Goal: Task Accomplishment & Management: Manage account settings

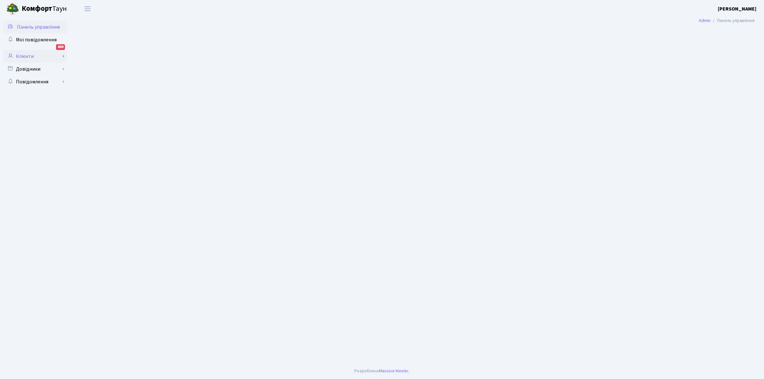
click at [20, 54] on link "Клієнти" at bounding box center [35, 56] width 64 height 13
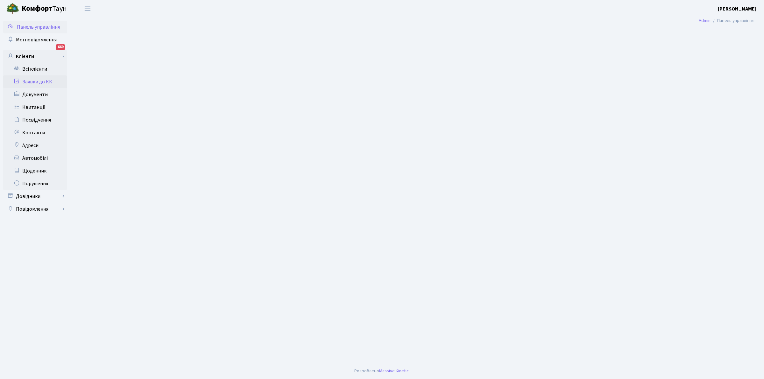
click at [37, 80] on link "Заявки до КК" at bounding box center [35, 81] width 64 height 13
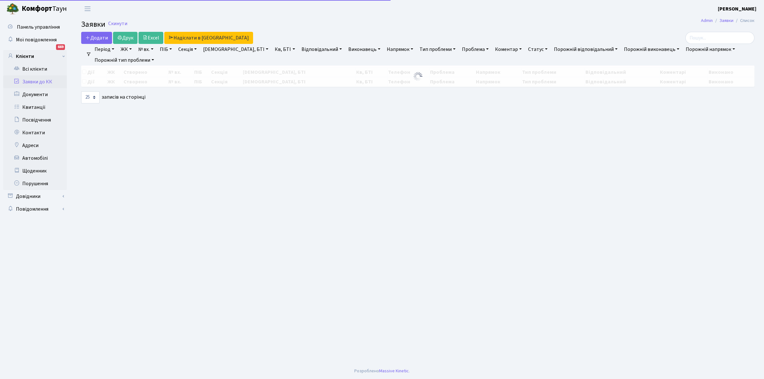
select select "25"
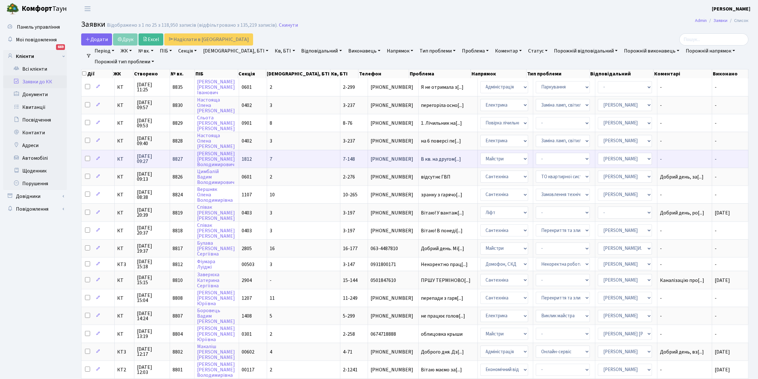
click at [371, 157] on span "[PHONE_NUMBER]" at bounding box center [393, 159] width 45 height 5
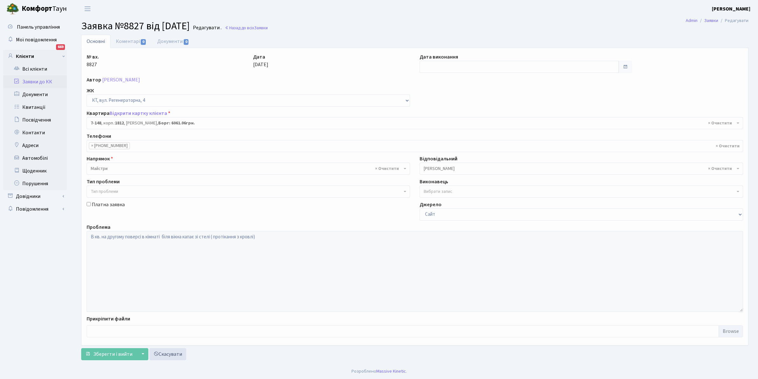
select select "5069"
